Goal: Information Seeking & Learning: Find contact information

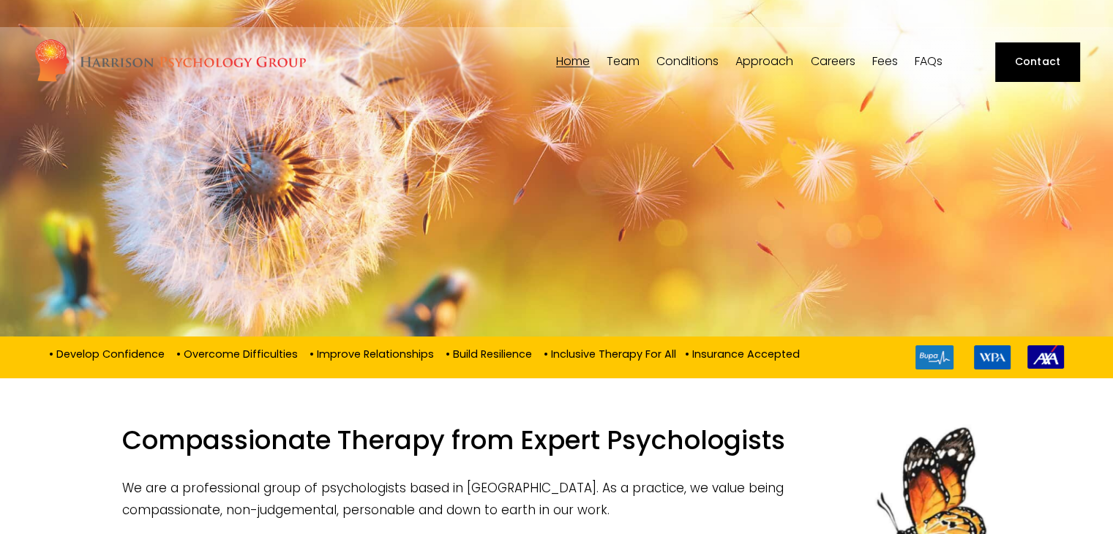
click at [1040, 56] on link "Contact" at bounding box center [1037, 61] width 84 height 38
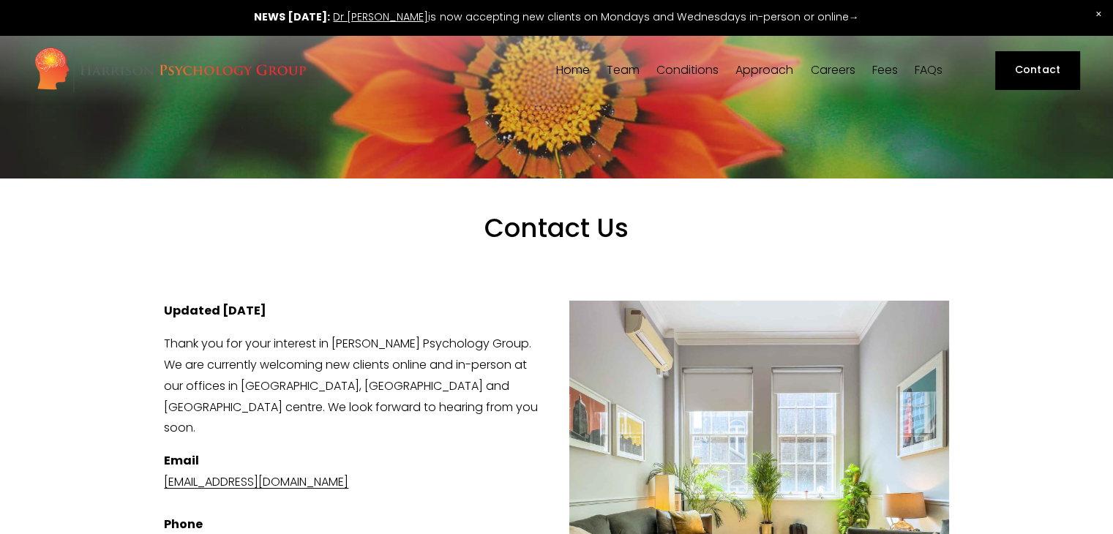
click at [348, 473] on link "[EMAIL_ADDRESS][DOMAIN_NAME]" at bounding box center [256, 481] width 184 height 17
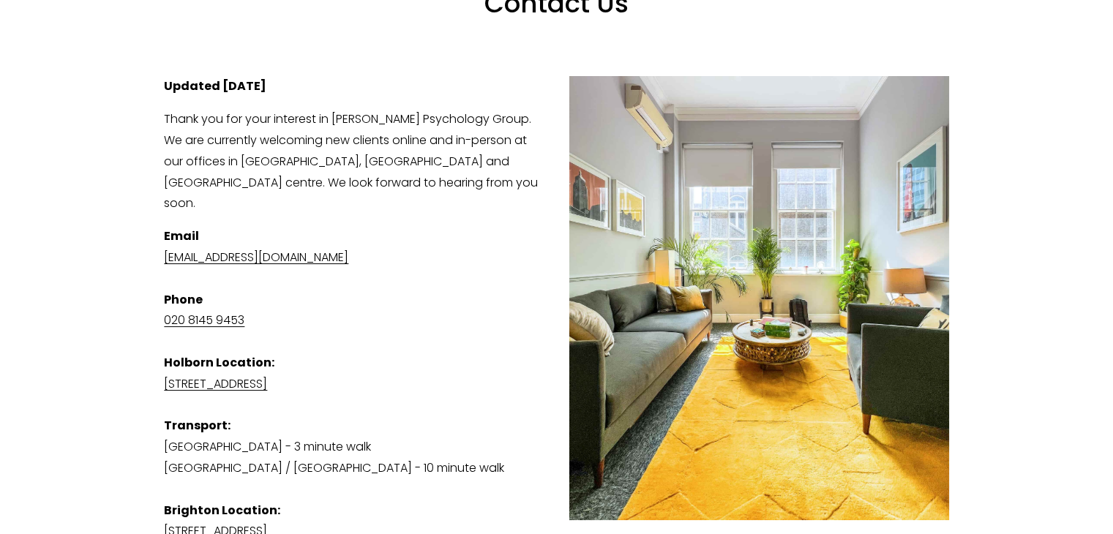
scroll to position [231, 0]
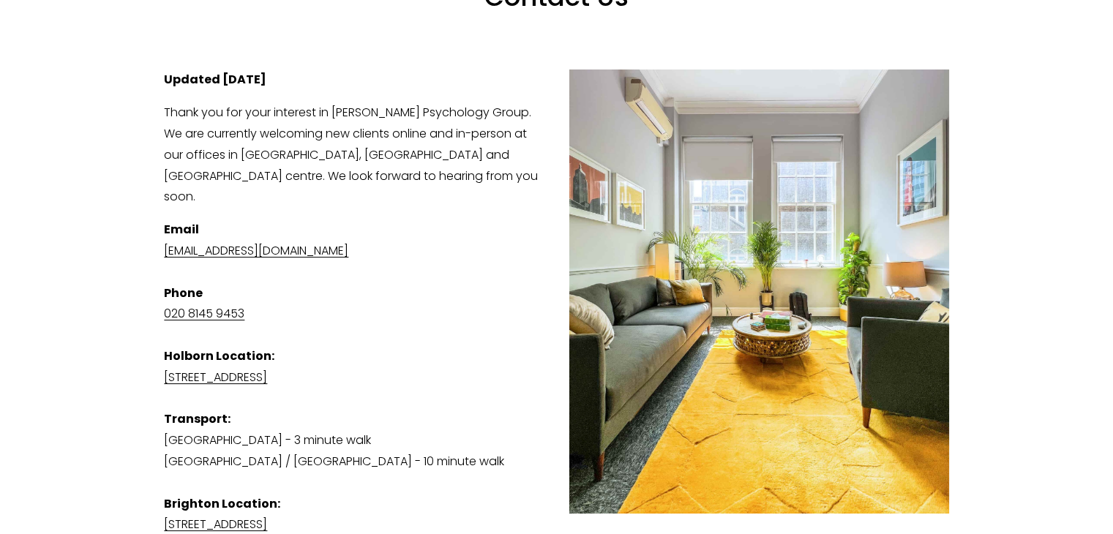
drag, startPoint x: 401, startPoint y: 224, endPoint x: 162, endPoint y: 223, distance: 239.2
click at [162, 223] on div "Updated [DATE] Thank you for your interest in [PERSON_NAME] Psychology Group. W…" at bounding box center [555, 359] width 809 height 604
click at [201, 242] on link "[EMAIL_ADDRESS][DOMAIN_NAME]" at bounding box center [256, 250] width 184 height 17
copy link "[EMAIL_ADDRESS][DOMAIN_NAME]"
